Goal: Browse casually: Explore the website without a specific task or goal

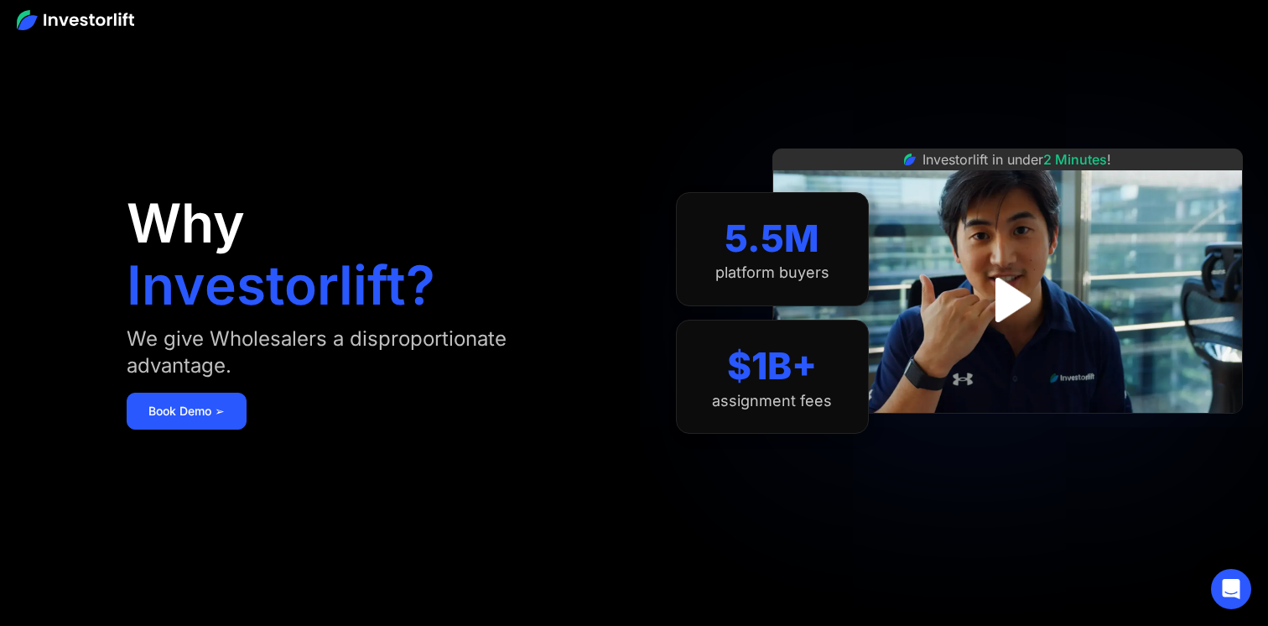
click at [316, 346] on div "We give Wholesalers a disproportionate advantage." at bounding box center [355, 353] width 456 height 54
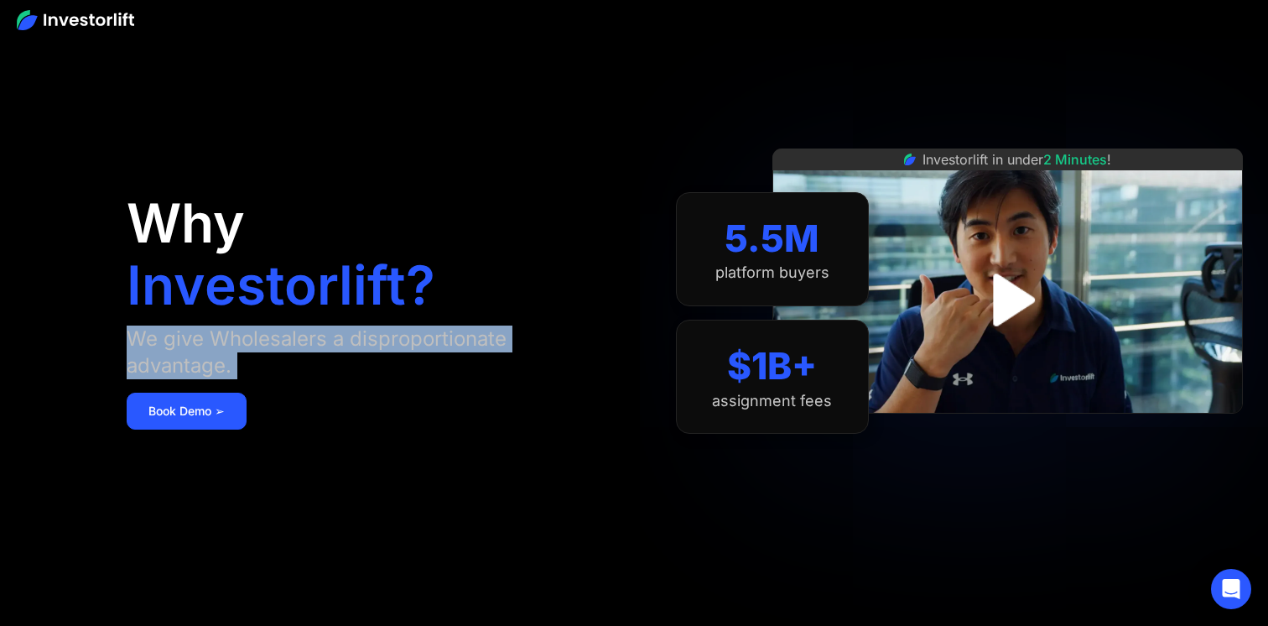
click at [316, 346] on div "We give Wholesalers a disproportionate advantage." at bounding box center [355, 353] width 456 height 54
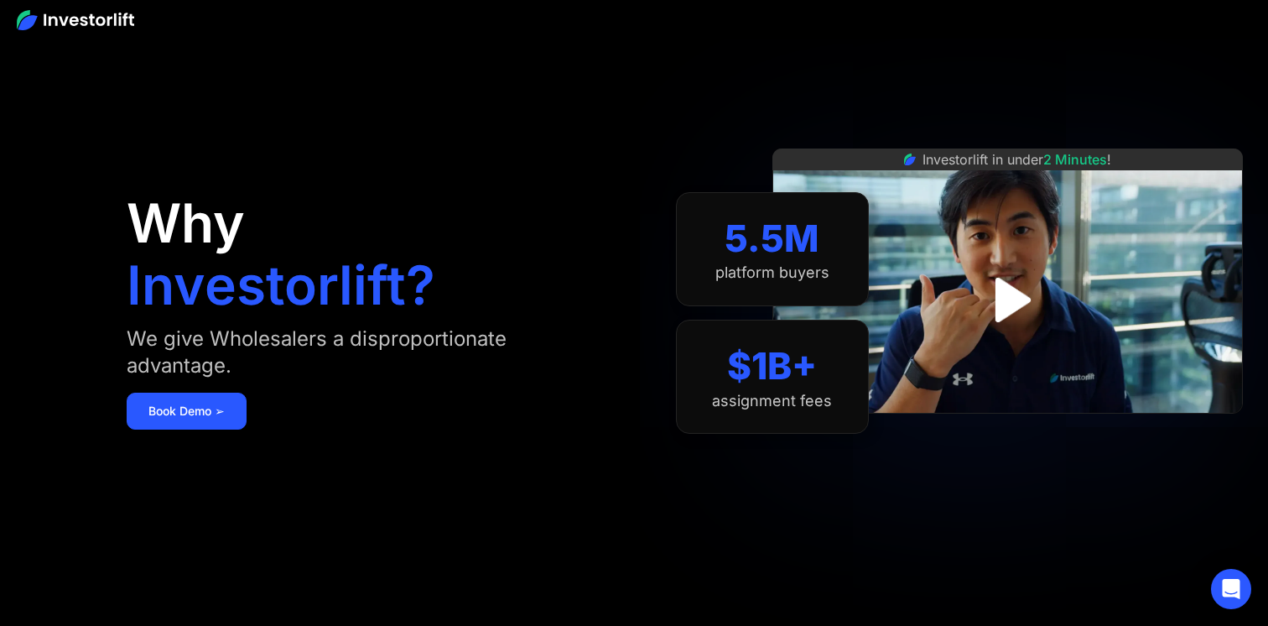
click at [337, 349] on div "We give Wholesalers a disproportionate advantage." at bounding box center [355, 353] width 456 height 54
click at [340, 346] on div "We give Wholesalers a disproportionate advantage." at bounding box center [355, 353] width 456 height 54
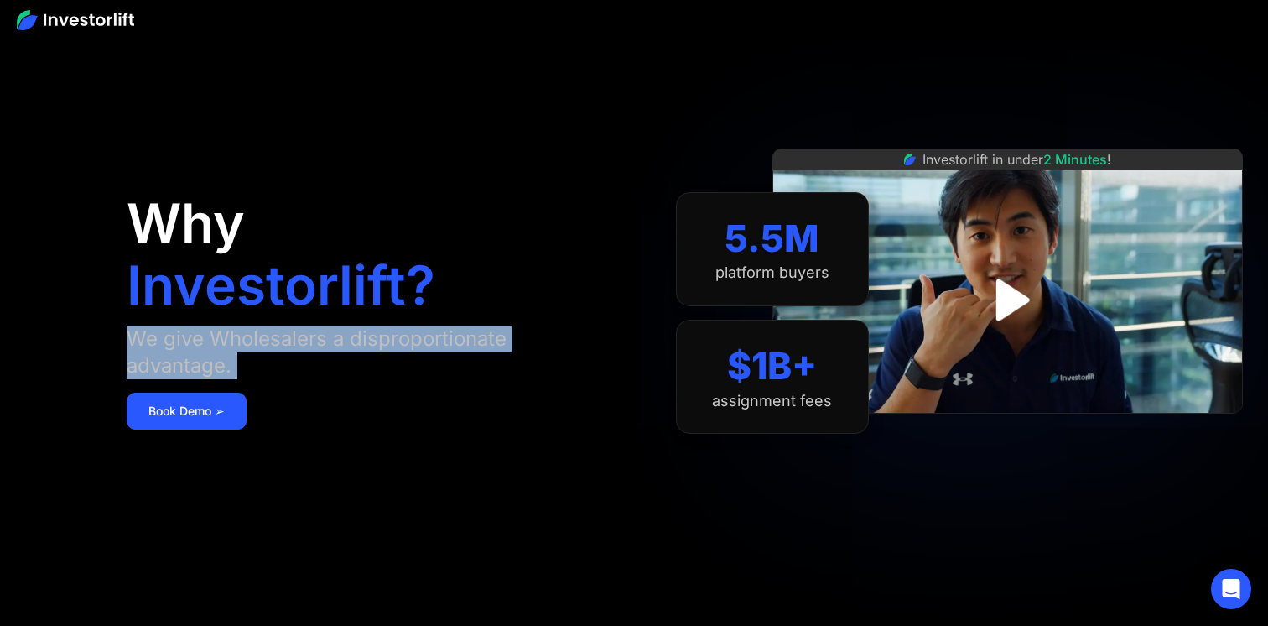
click at [340, 346] on div "We give Wholesalers a disproportionate advantage." at bounding box center [355, 353] width 456 height 54
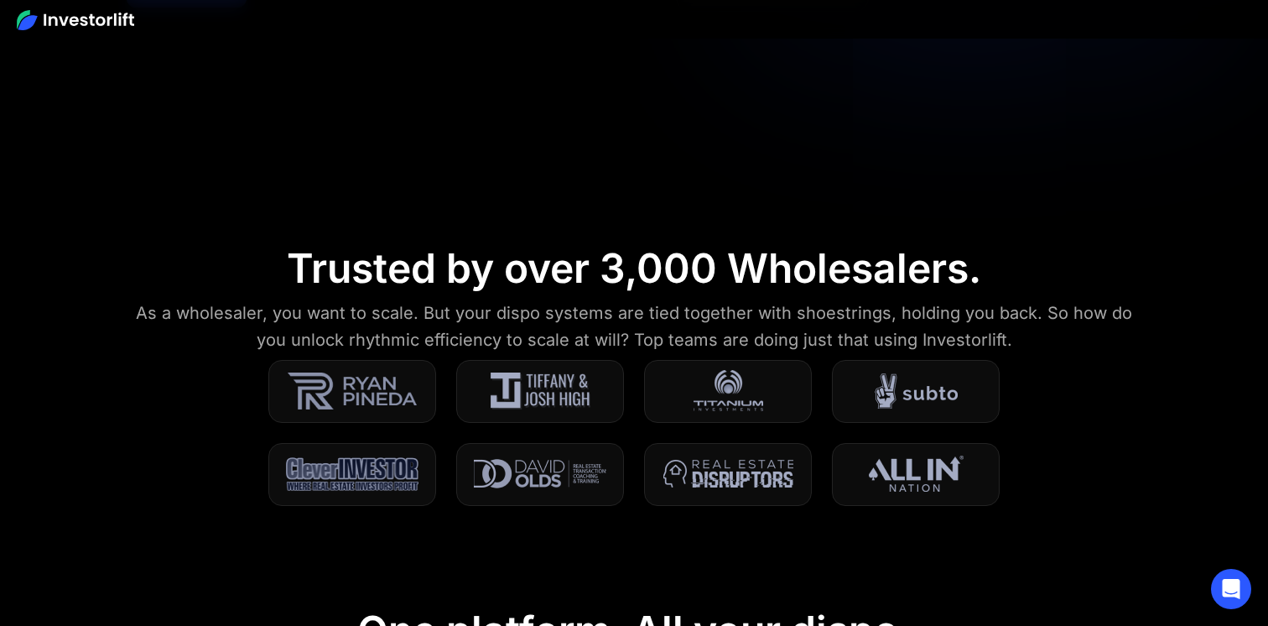
scroll to position [544, 0]
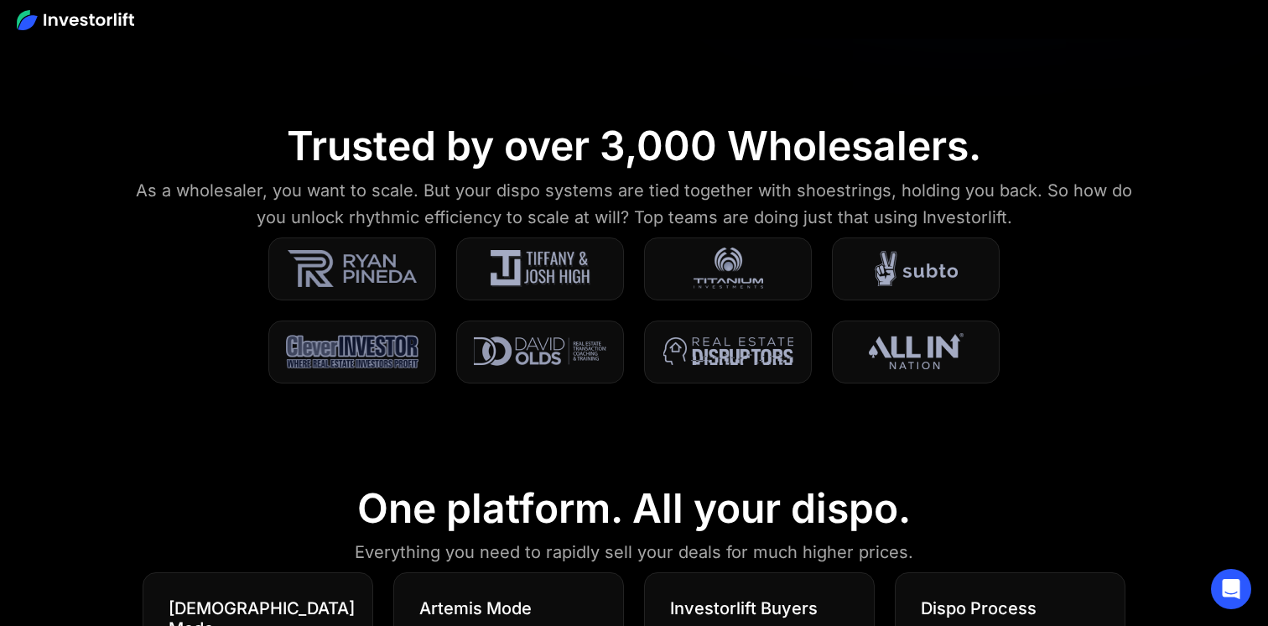
click at [465, 149] on div "Trusted by over 3,000 Wholesalers." at bounding box center [634, 146] width 695 height 49
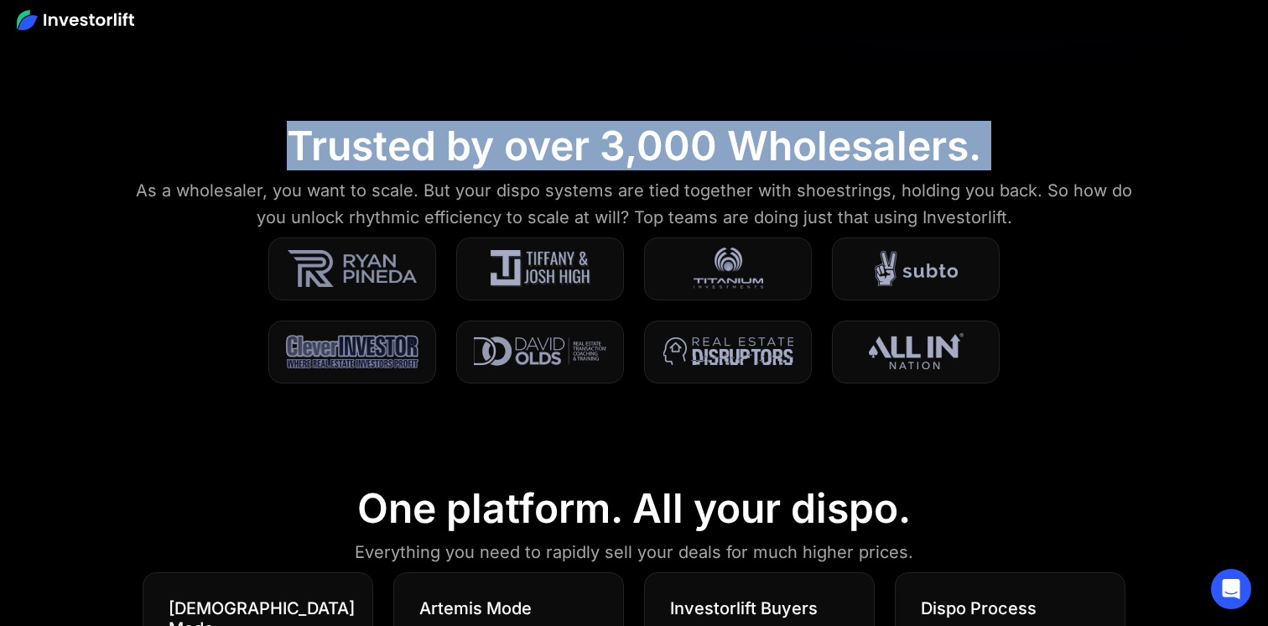
click at [465, 149] on div "Trusted by over 3,000 Wholesalers." at bounding box center [634, 146] width 695 height 49
click at [425, 156] on div "Trusted by over 3,000 Wholesalers." at bounding box center [634, 146] width 695 height 49
